Goal: Navigation & Orientation: Find specific page/section

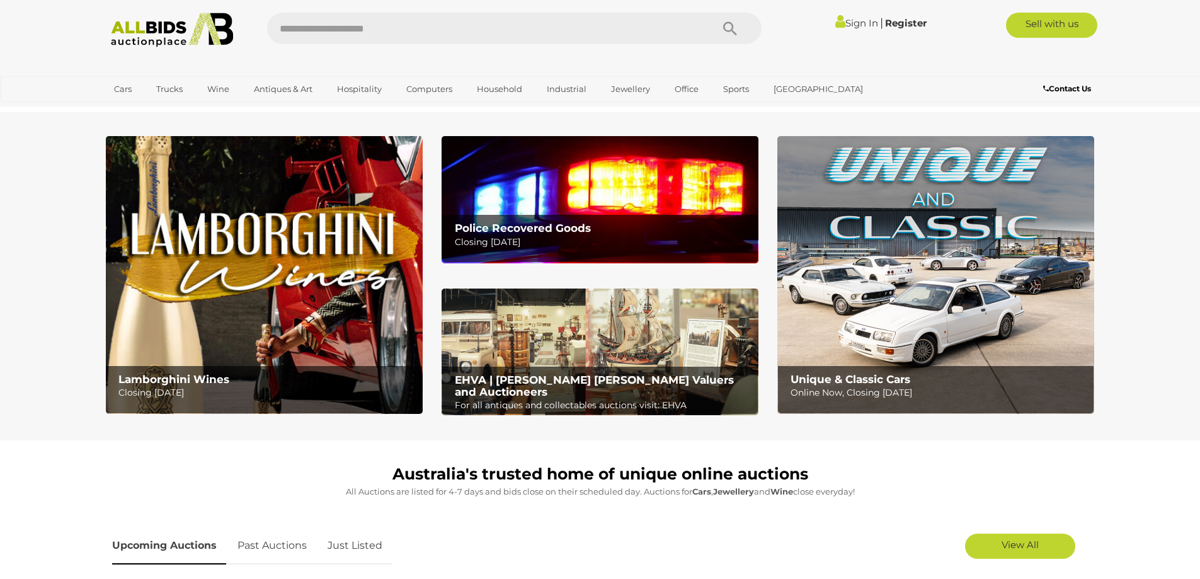
click at [916, 261] on img at bounding box center [935, 275] width 317 height 278
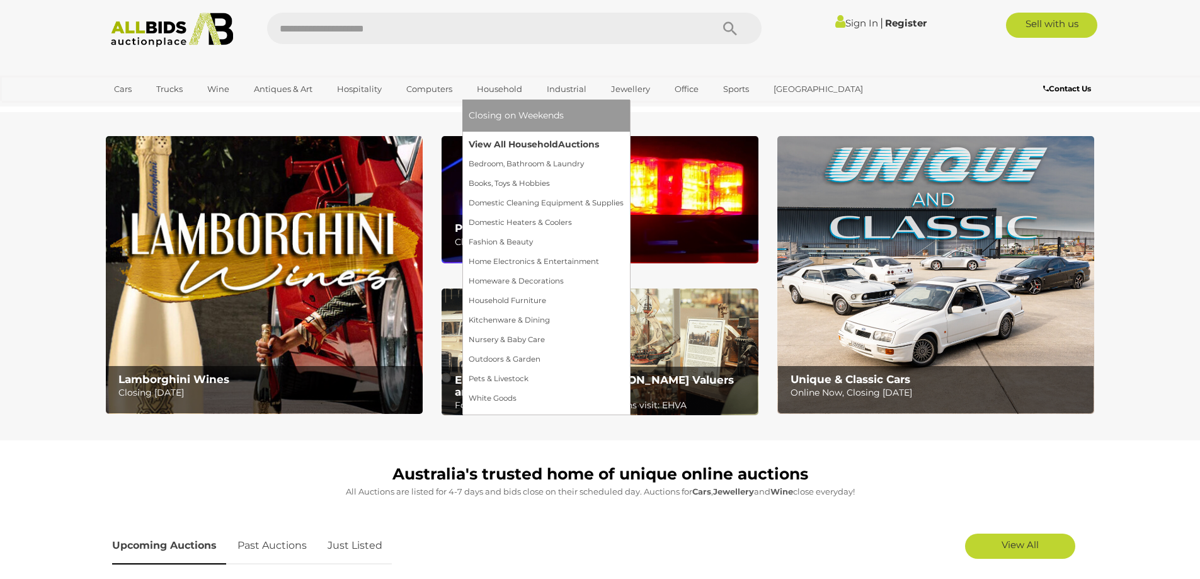
click at [494, 140] on link "View All Household Auctions" at bounding box center [546, 145] width 155 height 20
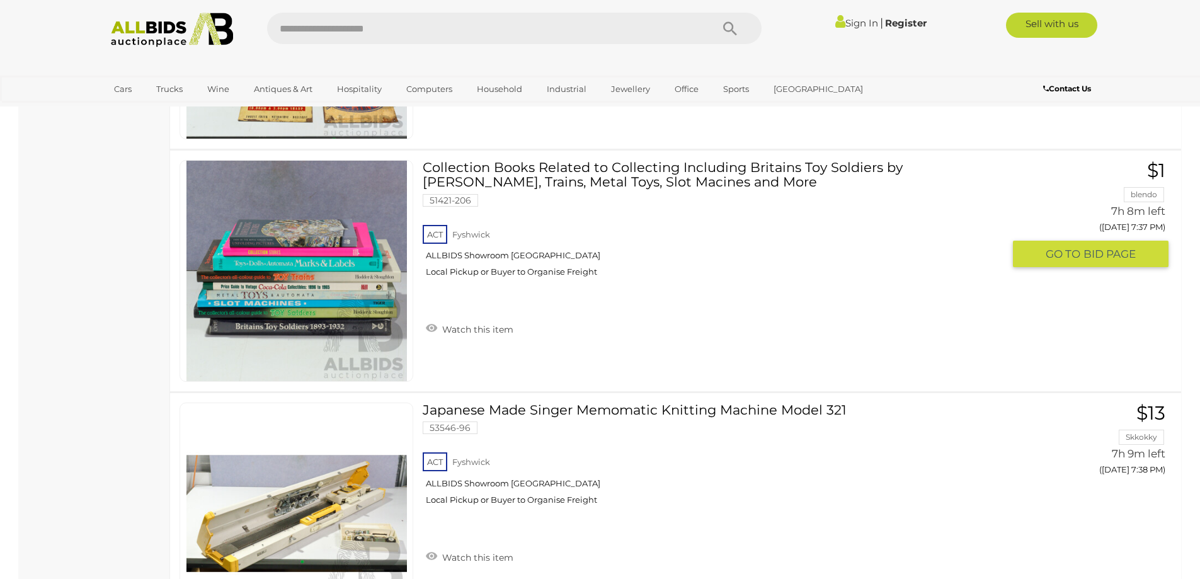
scroll to position [4786, 0]
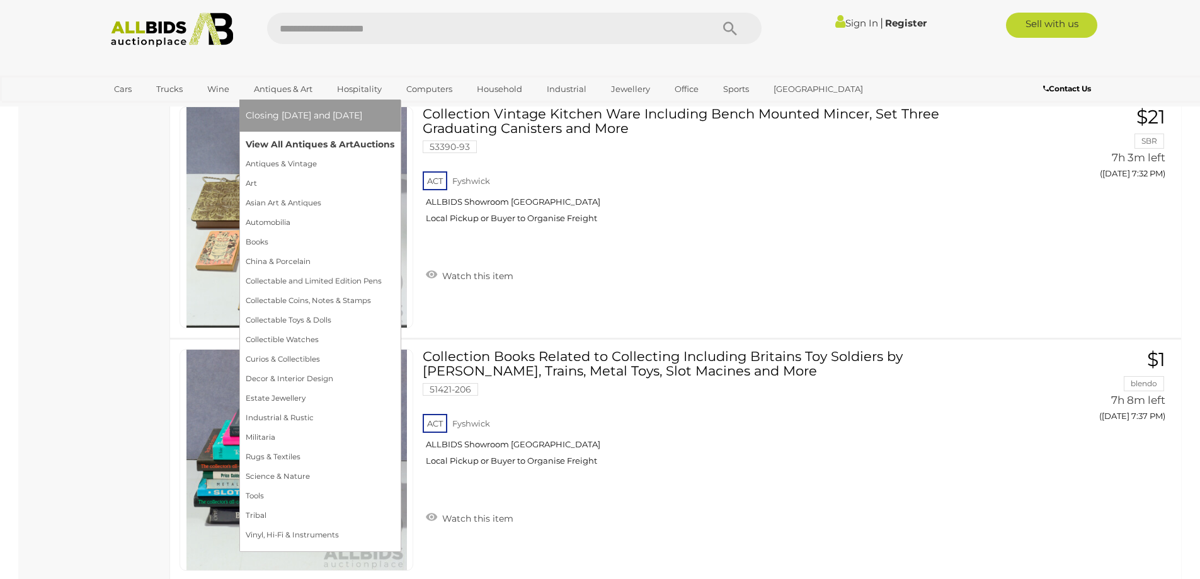
click at [285, 145] on link "View All Antiques & Art Auctions" at bounding box center [320, 145] width 149 height 20
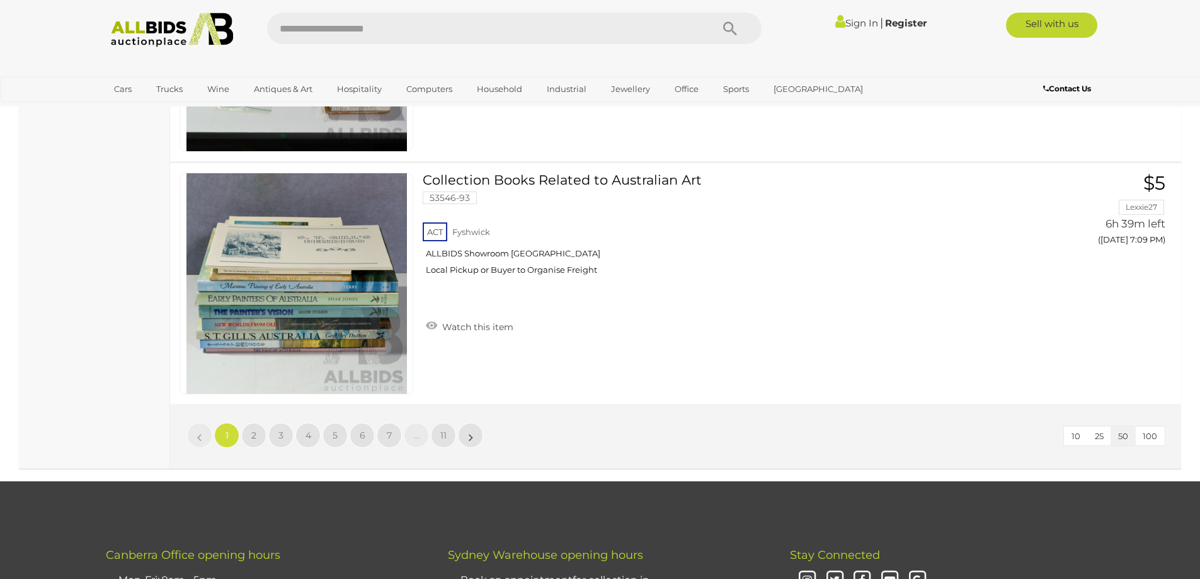
scroll to position [12217, 0]
